Goal: Check status

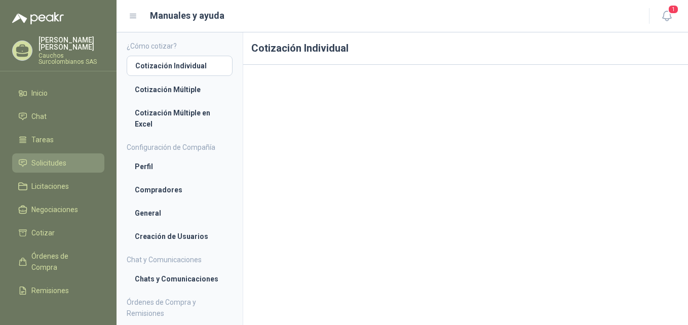
click at [52, 160] on span "Solicitudes" at bounding box center [48, 163] width 35 height 11
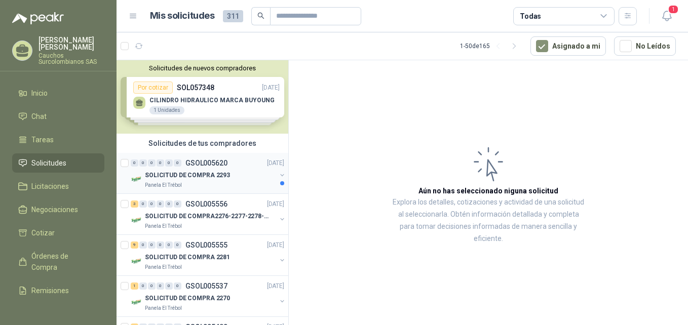
click at [222, 174] on p "SOLICITUD DE COMPRA 2293" at bounding box center [187, 176] width 85 height 10
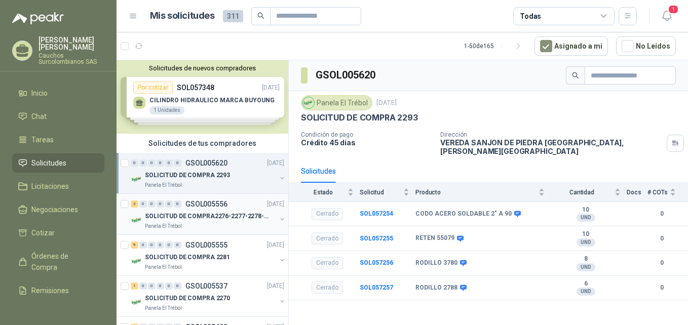
click at [212, 216] on p "SOLICITUD DE COMPRA2276-2277-2278-2284-2285-" at bounding box center [208, 217] width 126 height 10
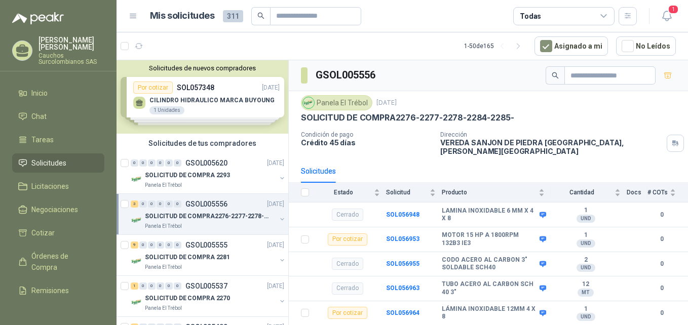
scroll to position [15, 0]
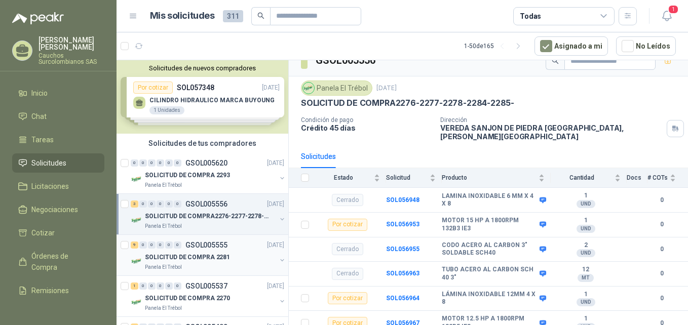
click at [186, 257] on p "SOLICITUD DE COMPRA 2281" at bounding box center [187, 258] width 85 height 10
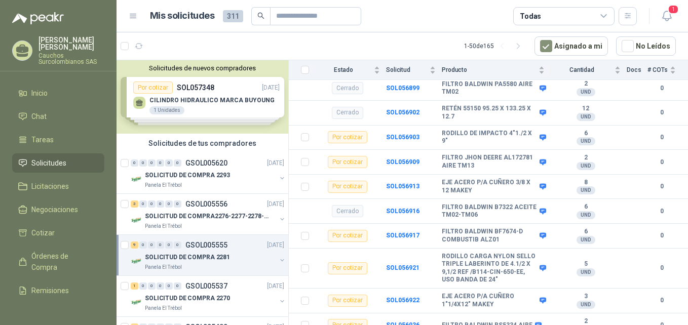
scroll to position [301, 0]
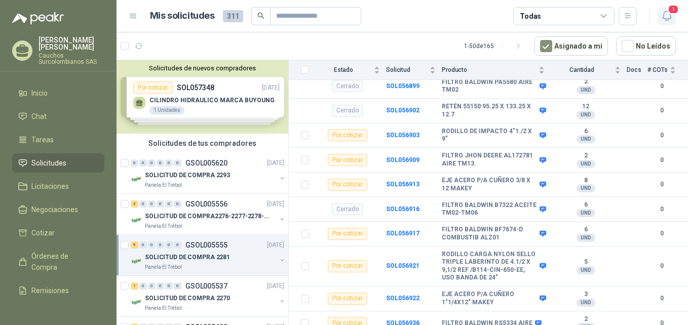
click at [667, 21] on icon "button" at bounding box center [666, 16] width 9 height 10
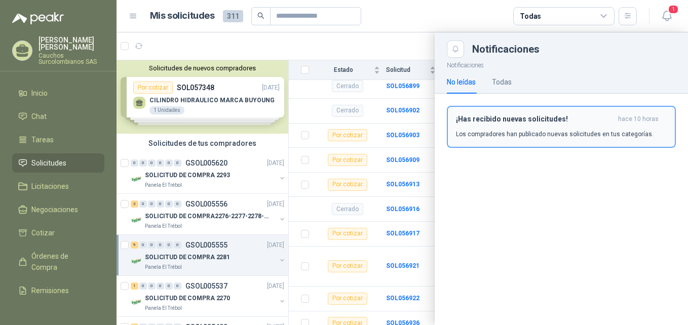
click at [581, 123] on h3 "¡Has recibido nuevas solicitudes!" at bounding box center [535, 119] width 158 height 9
